Goal: Task Accomplishment & Management: Use online tool/utility

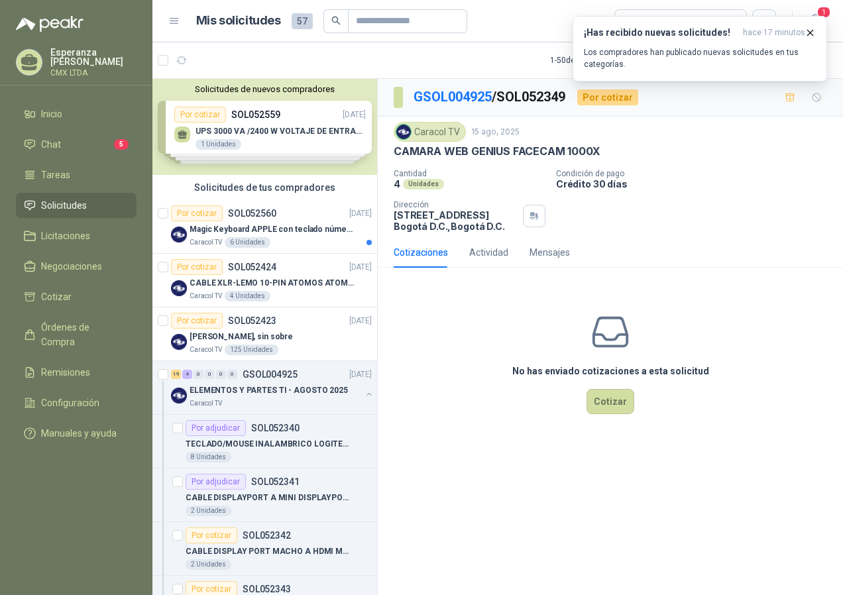
scroll to position [464, 0]
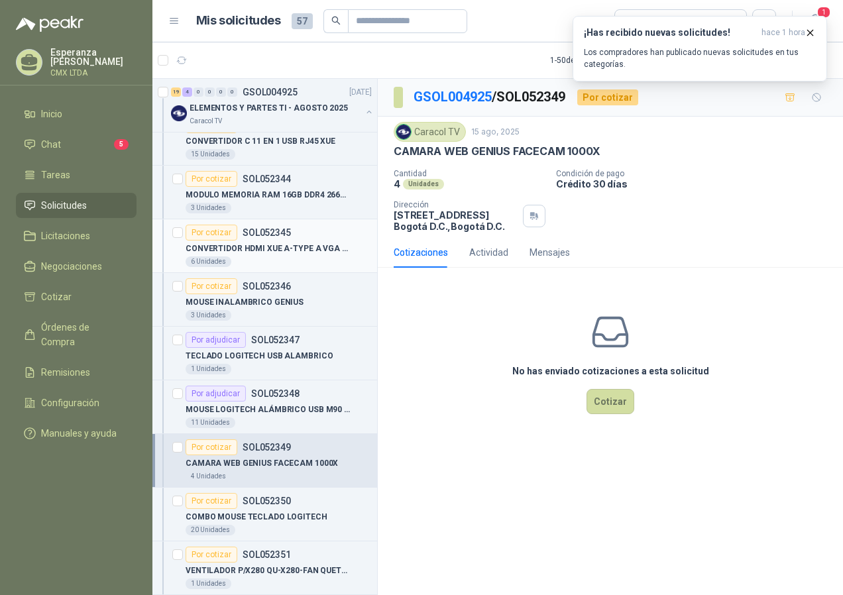
click at [270, 243] on p "CONVERTIDOR HDMI XUE A-TYPE A VGA AG6200" at bounding box center [268, 249] width 165 height 13
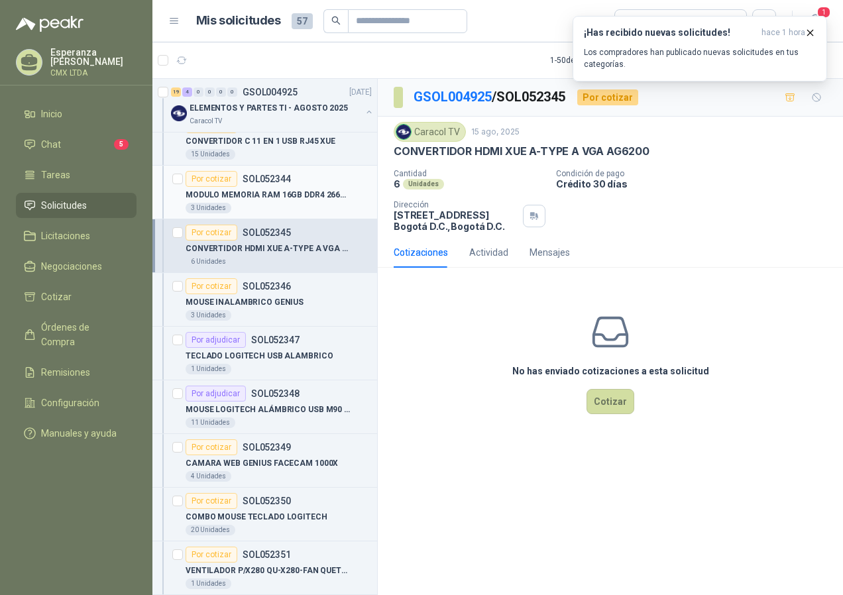
click at [241, 200] on p "MODULO MEMORIA RAM 16GB DDR4 2666 MHZ" at bounding box center [268, 195] width 165 height 13
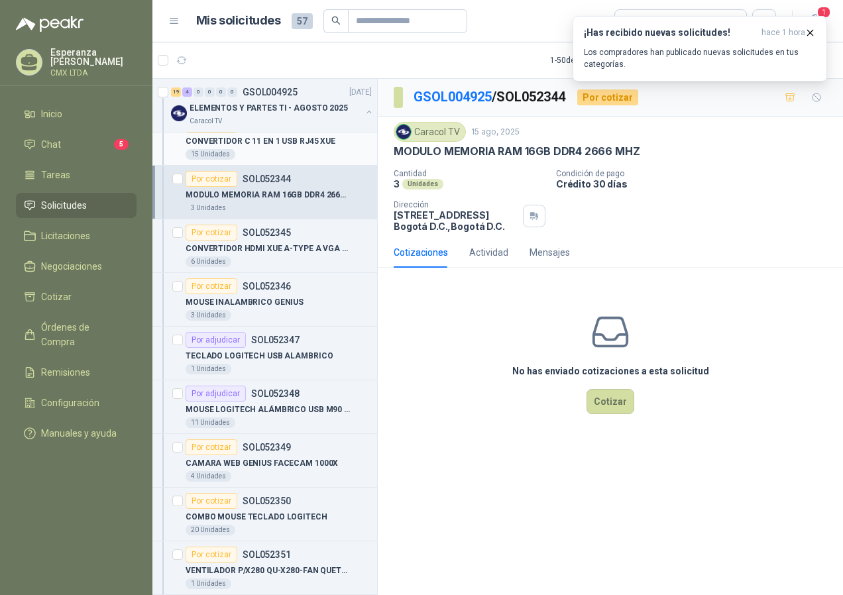
click at [262, 135] on p "CONVERTIDOR C 11 EN 1 USB RJ45 XUE" at bounding box center [261, 141] width 150 height 13
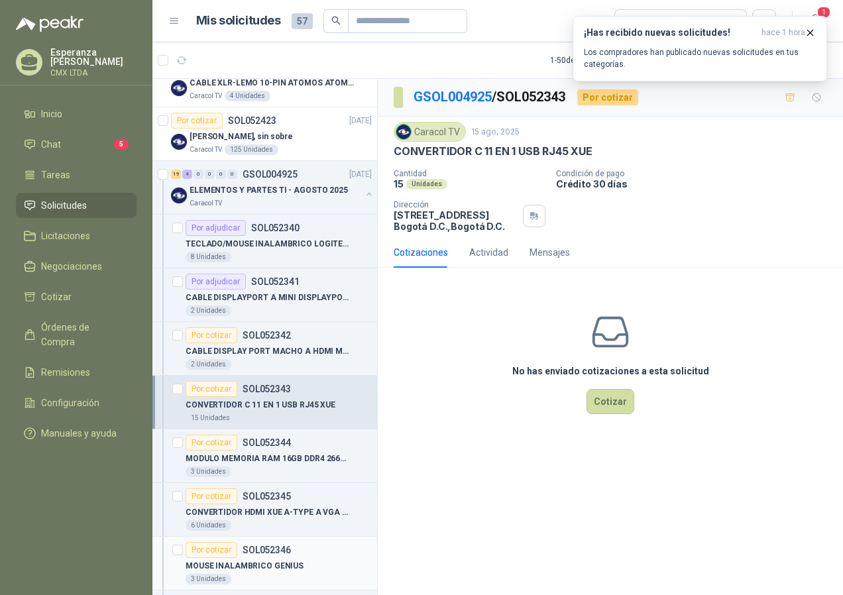
scroll to position [199, 0]
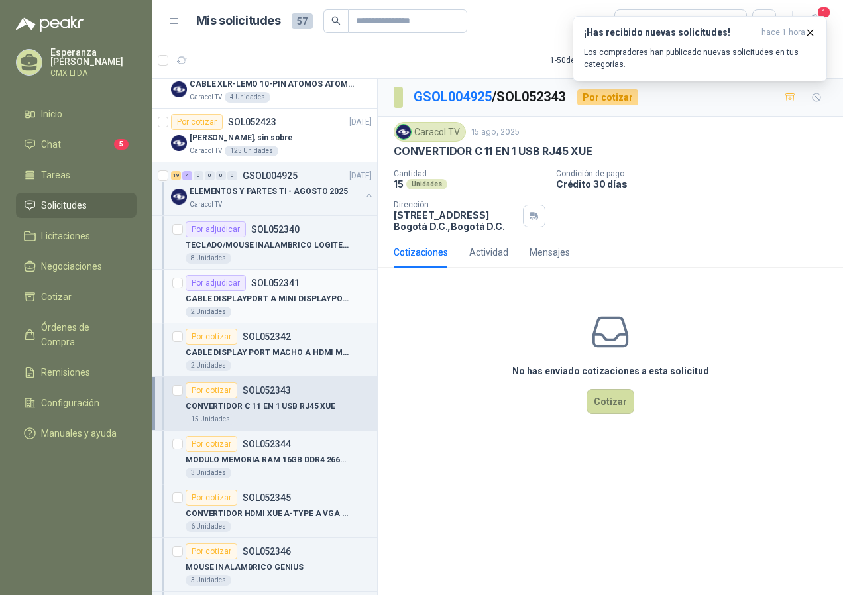
click at [299, 297] on p "CABLE DISPLAYPORT A MINI DISPLAYPORT" at bounding box center [268, 299] width 165 height 13
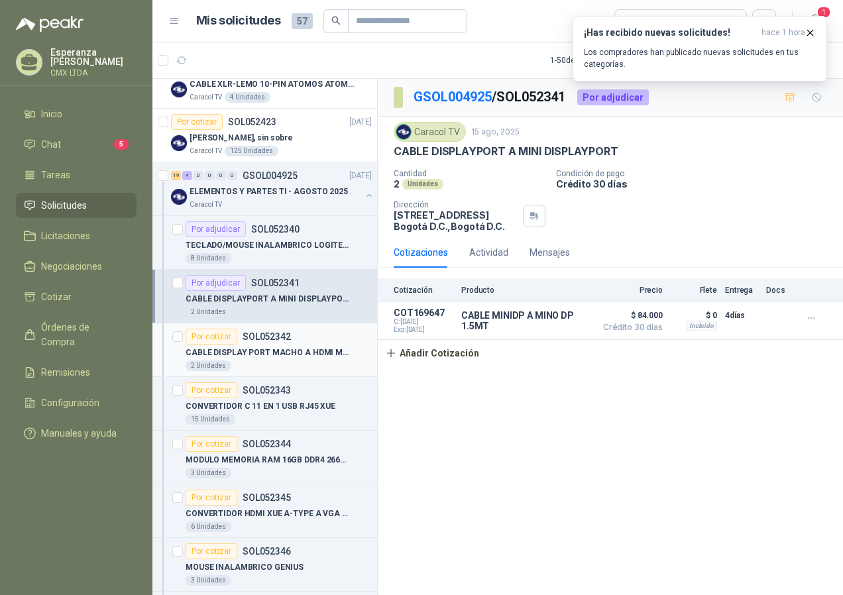
click at [266, 339] on p "SOL052342" at bounding box center [267, 336] width 48 height 9
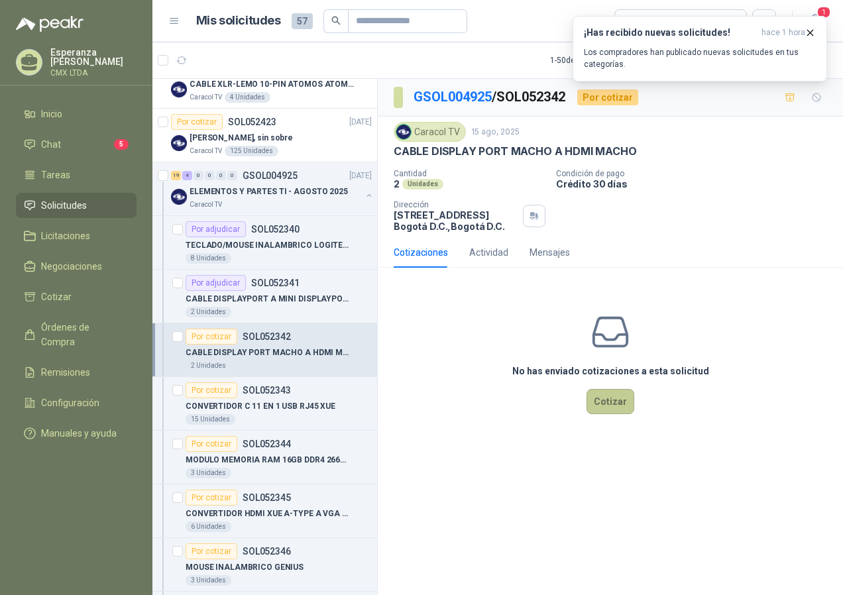
click at [612, 394] on button "Cotizar" at bounding box center [610, 401] width 48 height 25
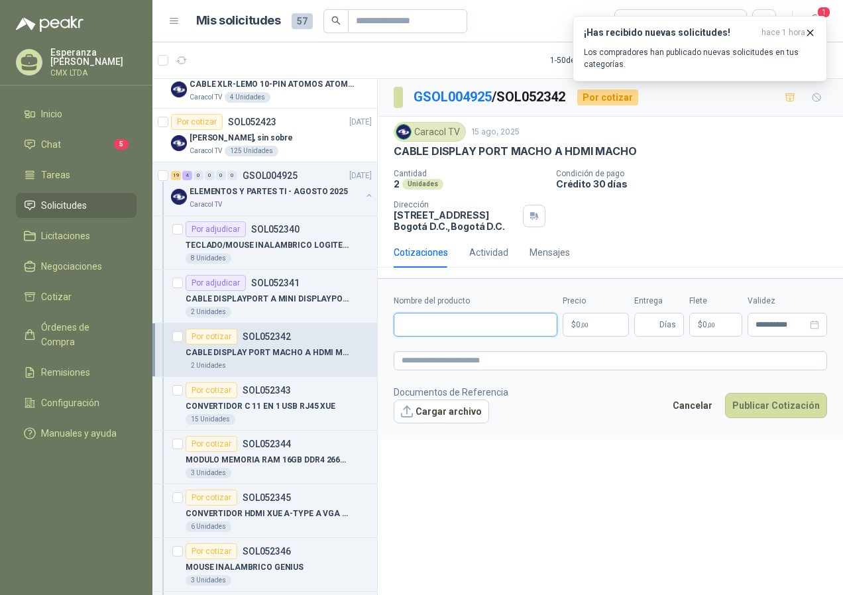
click at [406, 325] on input "Nombre del producto" at bounding box center [476, 325] width 164 height 24
paste input "**********"
type input "**********"
click at [605, 318] on p "$ 0 ,00" at bounding box center [596, 325] width 66 height 24
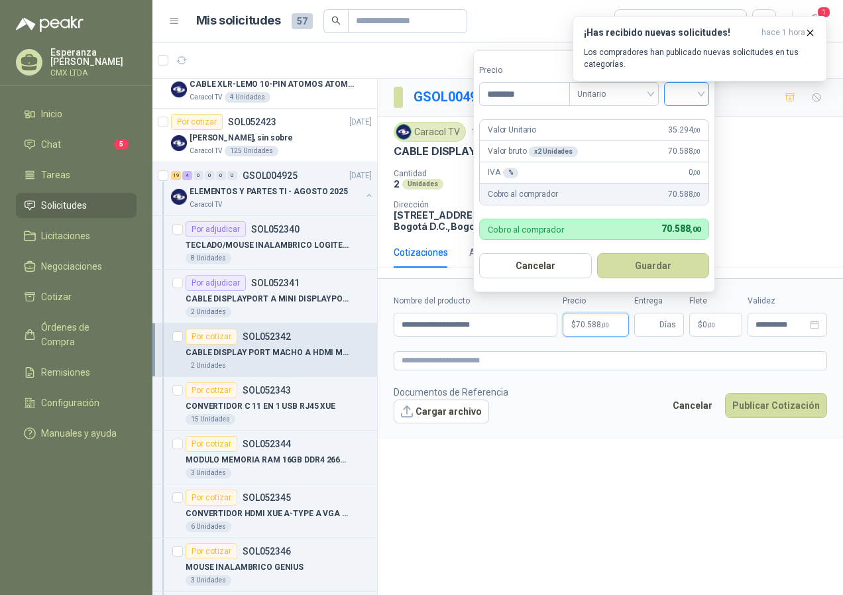
type input "********"
click at [693, 97] on input "search" at bounding box center [686, 93] width 29 height 20
click at [680, 122] on div "19%" at bounding box center [689, 121] width 25 height 15
click at [644, 257] on button "Guardar" at bounding box center [655, 265] width 114 height 25
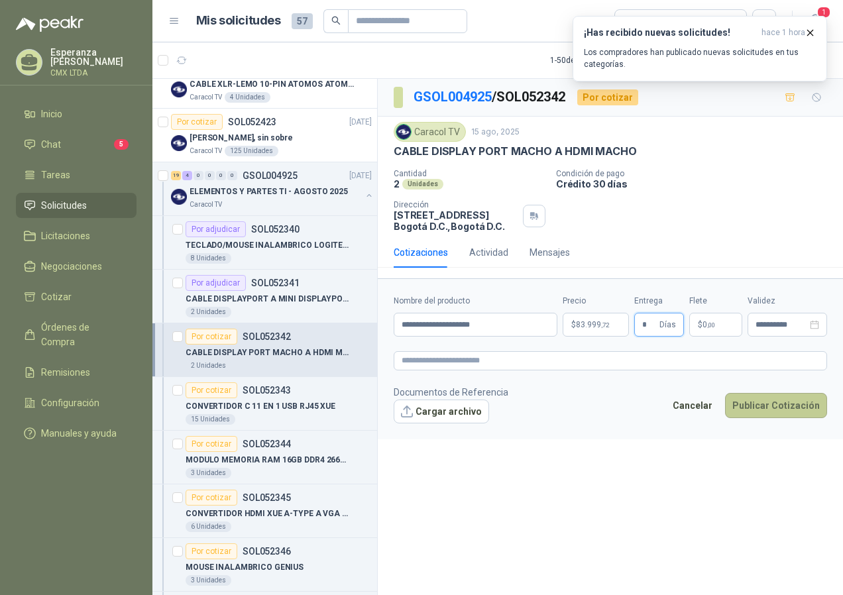
type input "*"
click at [779, 402] on button "Publicar Cotización" at bounding box center [776, 405] width 102 height 25
